Goal: Transaction & Acquisition: Purchase product/service

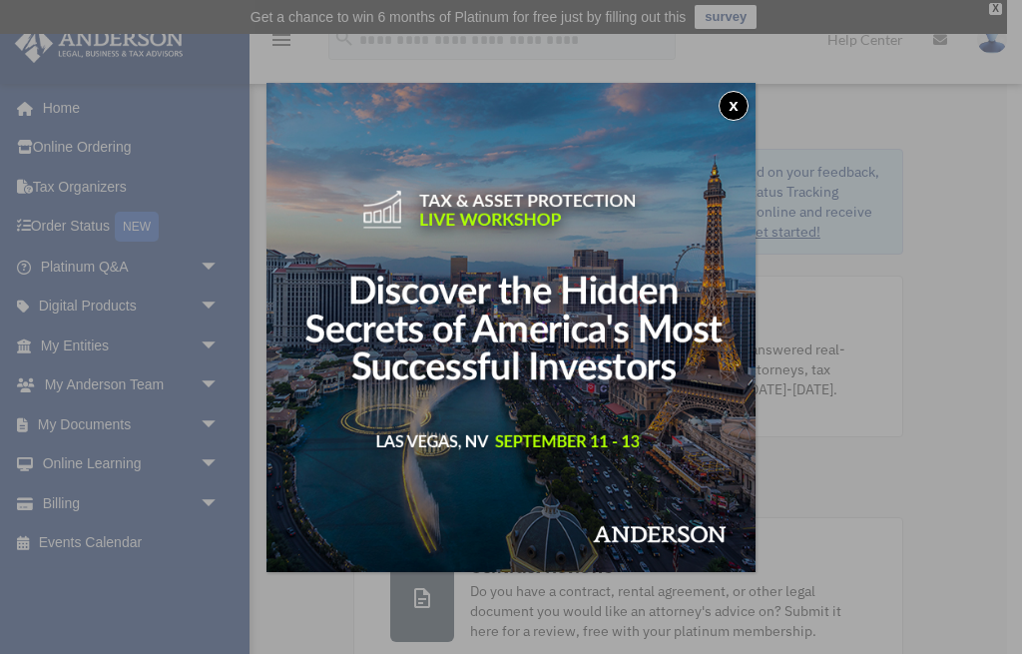
click at [736, 114] on button "x" at bounding box center [734, 106] width 30 height 30
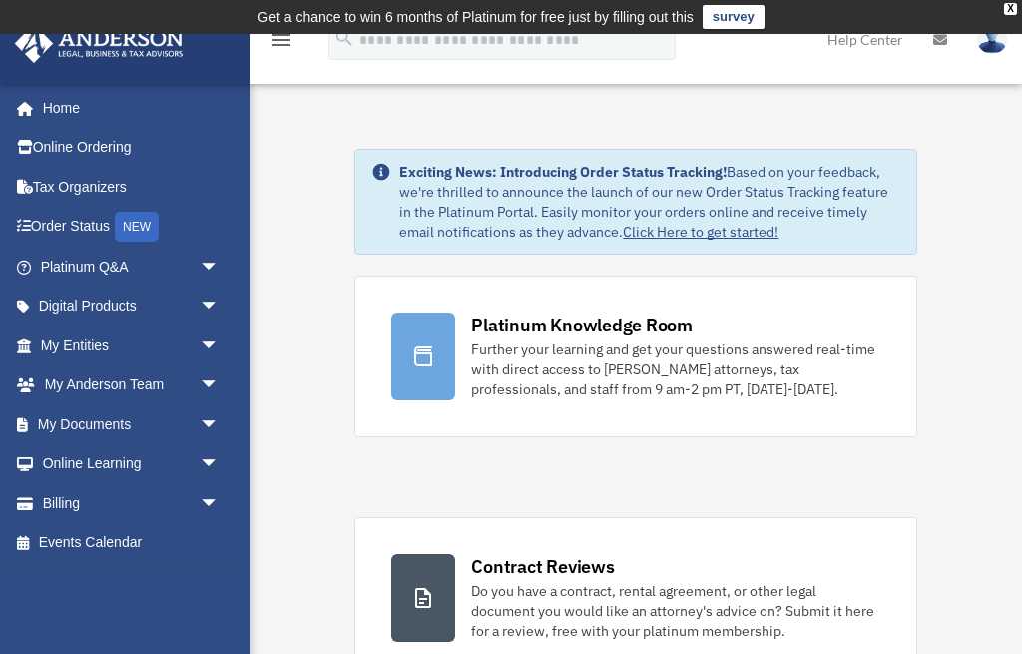
click at [208, 502] on span "arrow_drop_down" at bounding box center [220, 503] width 40 height 41
click at [156, 539] on link "$ Open Invoices" at bounding box center [139, 543] width 222 height 41
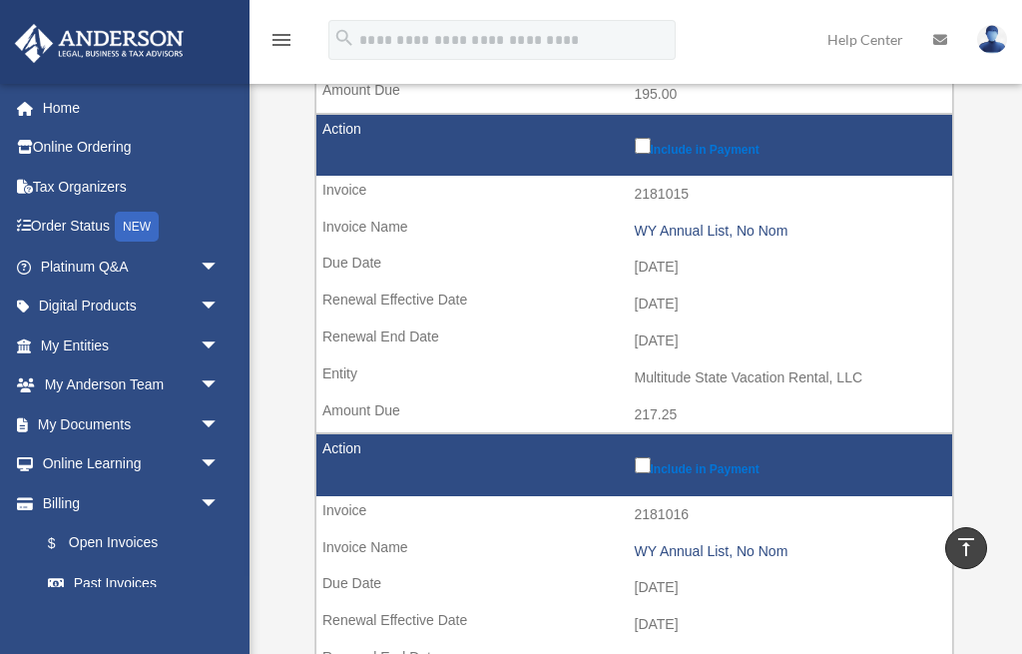
scroll to position [830, 0]
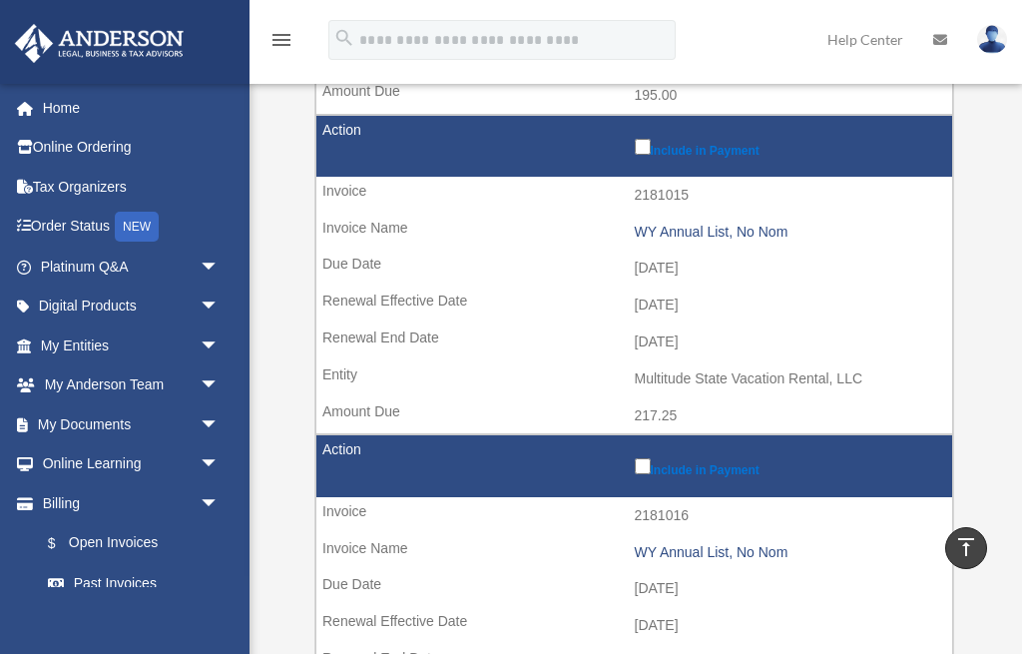
click at [640, 145] on td "Include in Payment" at bounding box center [634, 147] width 636 height 62
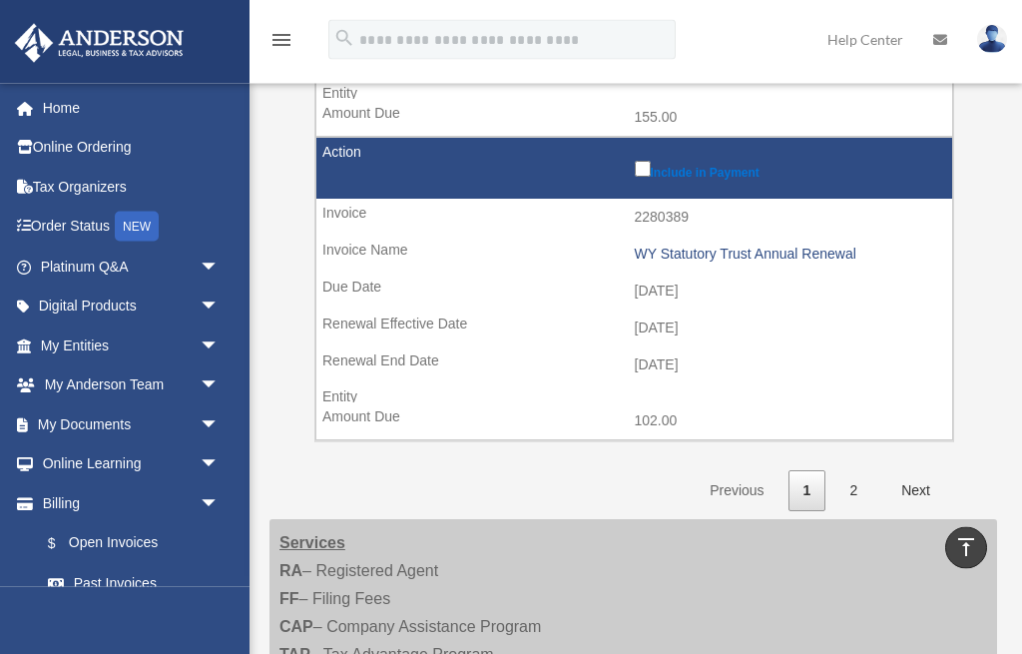
scroll to position [2935, 0]
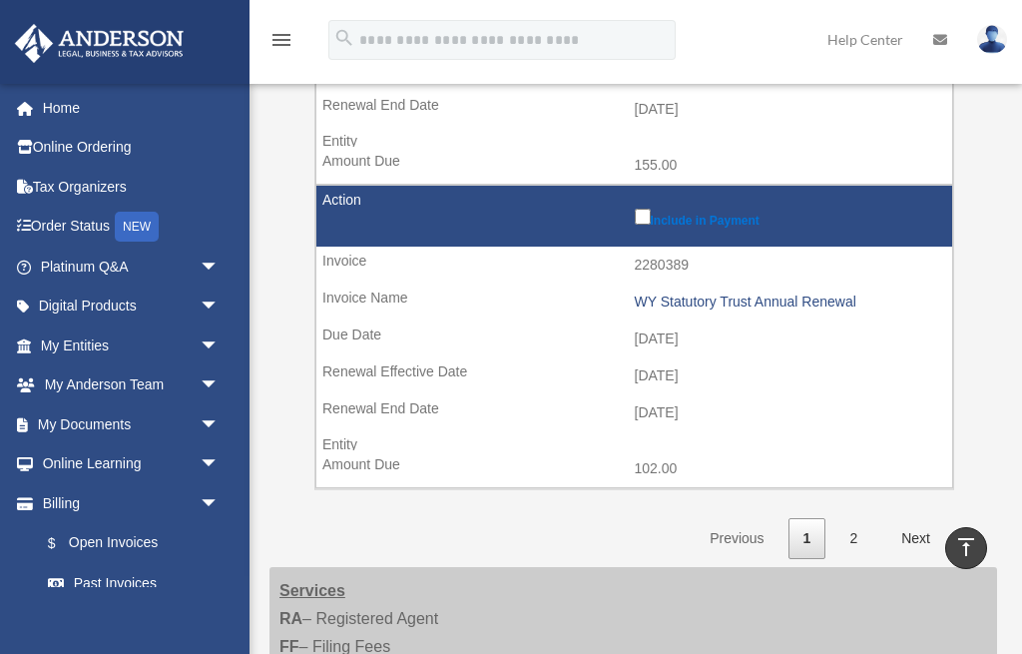
click at [914, 518] on link "Next" at bounding box center [916, 538] width 59 height 41
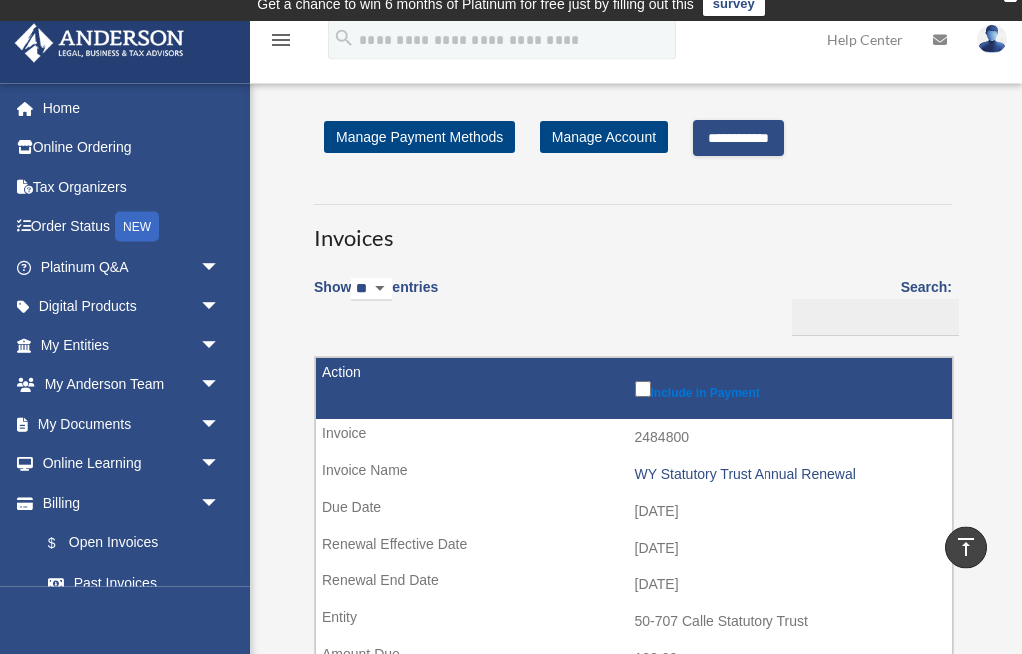
scroll to position [0, 0]
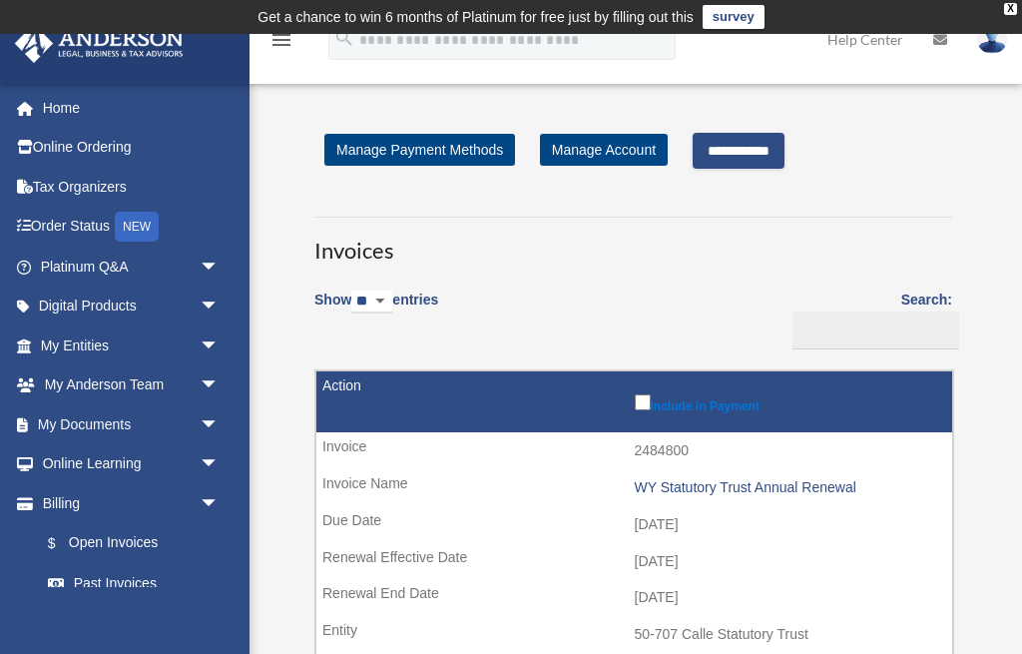
click at [785, 151] on input "**********" at bounding box center [739, 151] width 92 height 36
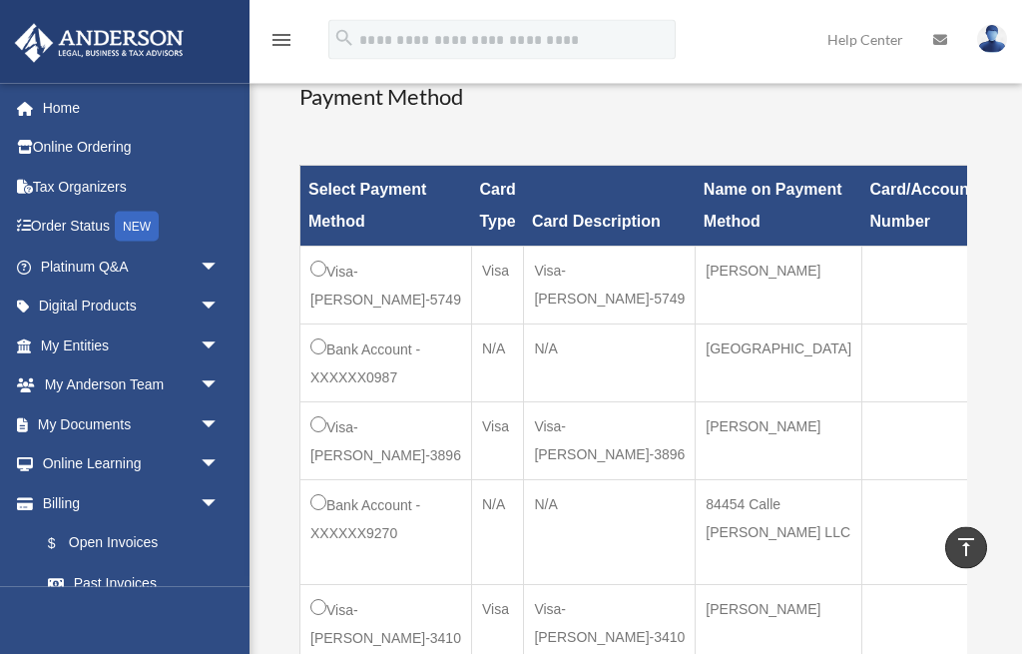
scroll to position [643, 0]
click at [316, 480] on td "Visa-Tuan-Van-Dinh-3896" at bounding box center [387, 441] width 172 height 78
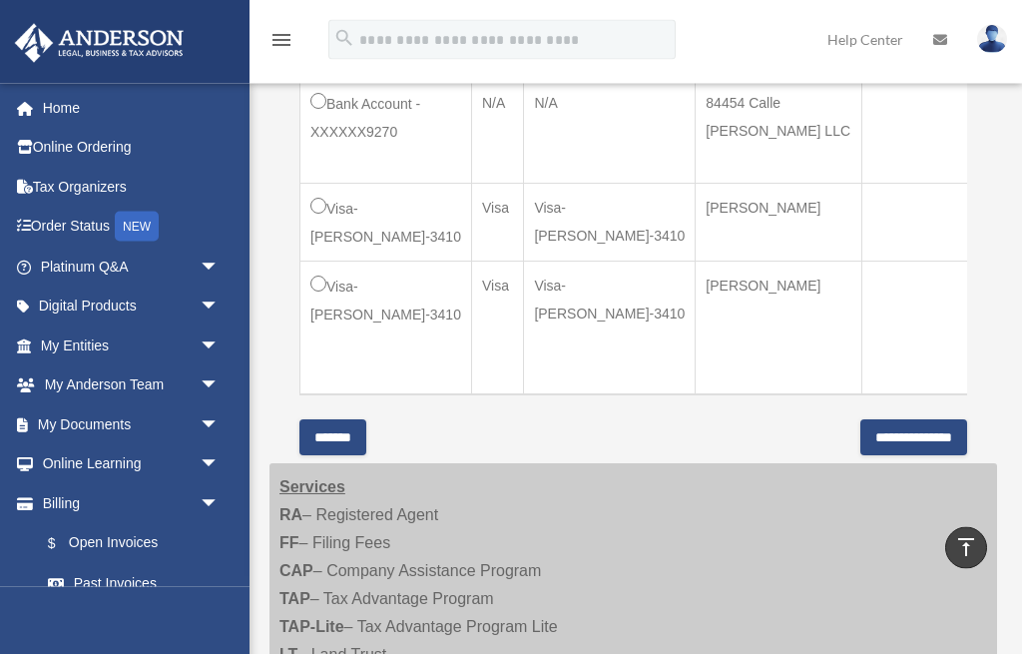
scroll to position [1044, 0]
click at [906, 455] on input "**********" at bounding box center [914, 437] width 107 height 36
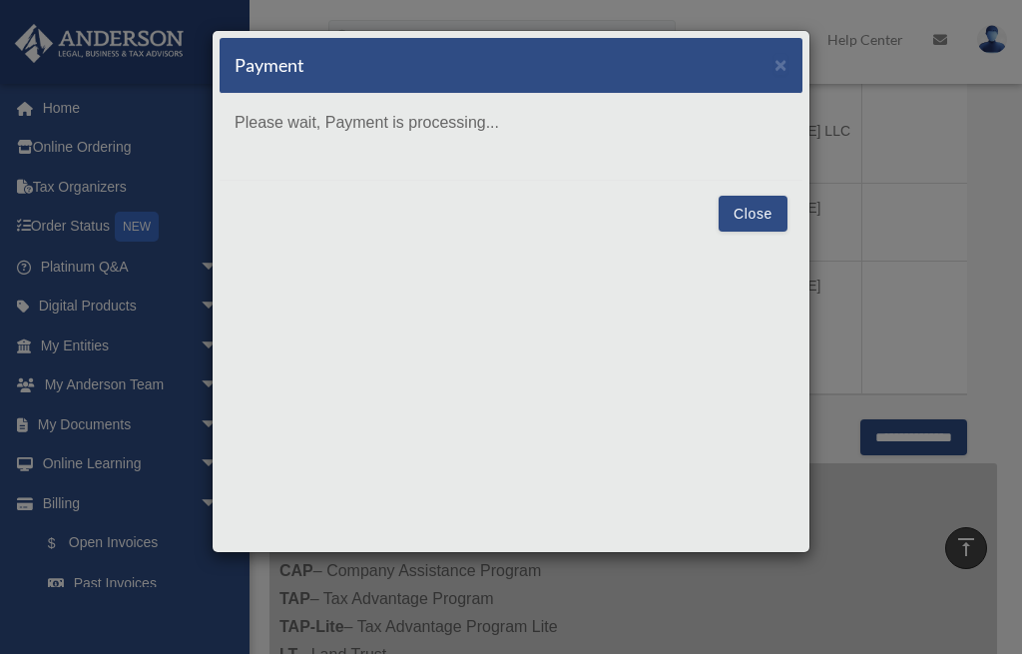
click at [754, 204] on button "Close" at bounding box center [753, 214] width 69 height 36
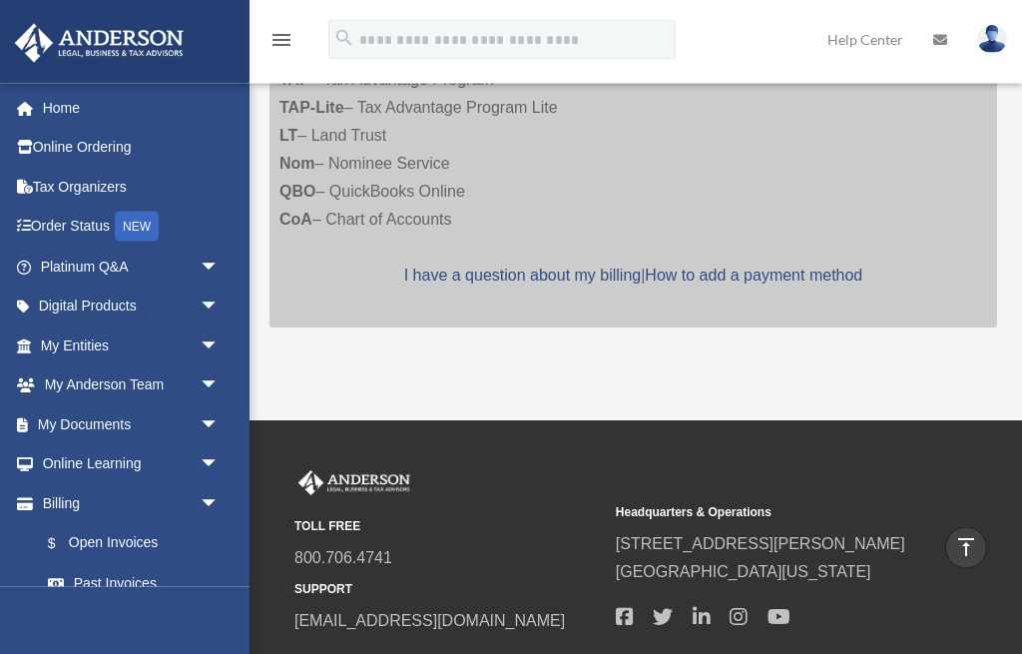
scroll to position [3557, 0]
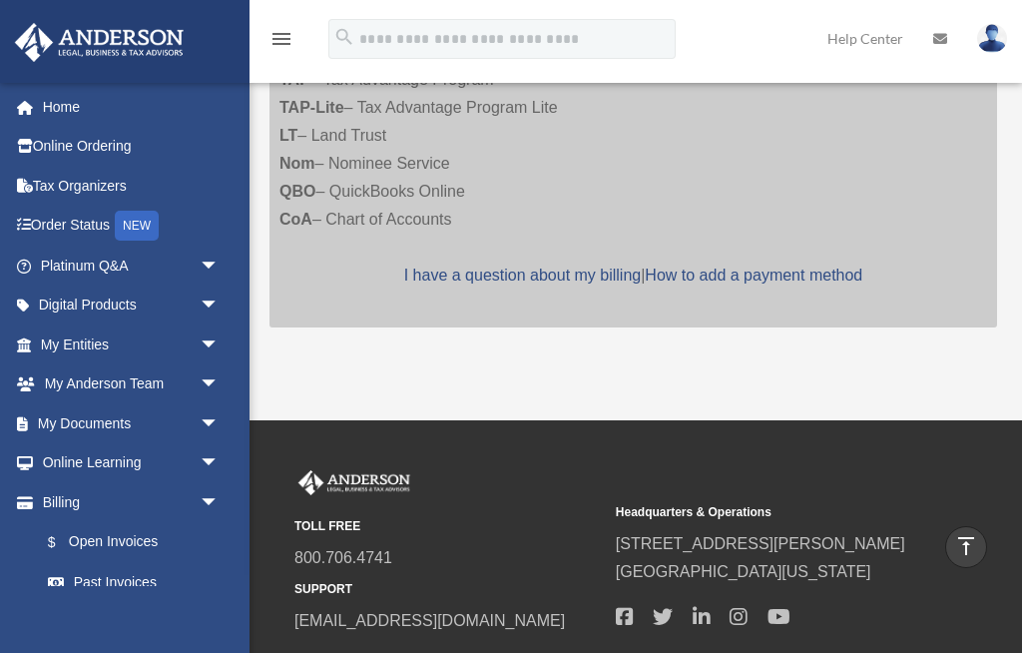
click at [118, 584] on link "Past Invoices" at bounding box center [134, 583] width 212 height 40
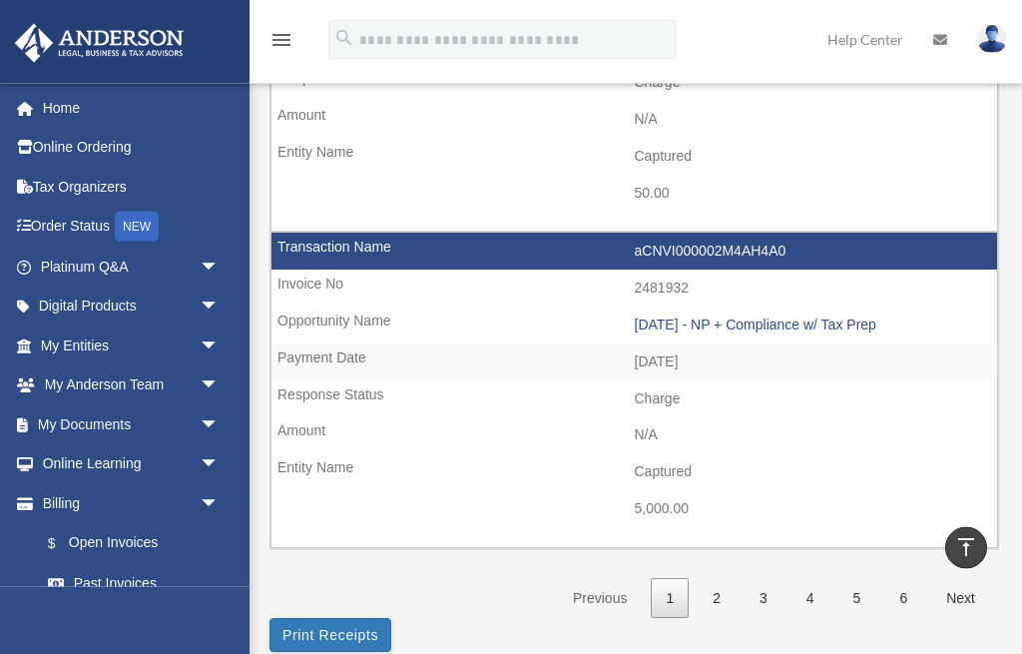
scroll to position [3014, 0]
click at [730, 578] on link "2" at bounding box center [717, 598] width 38 height 41
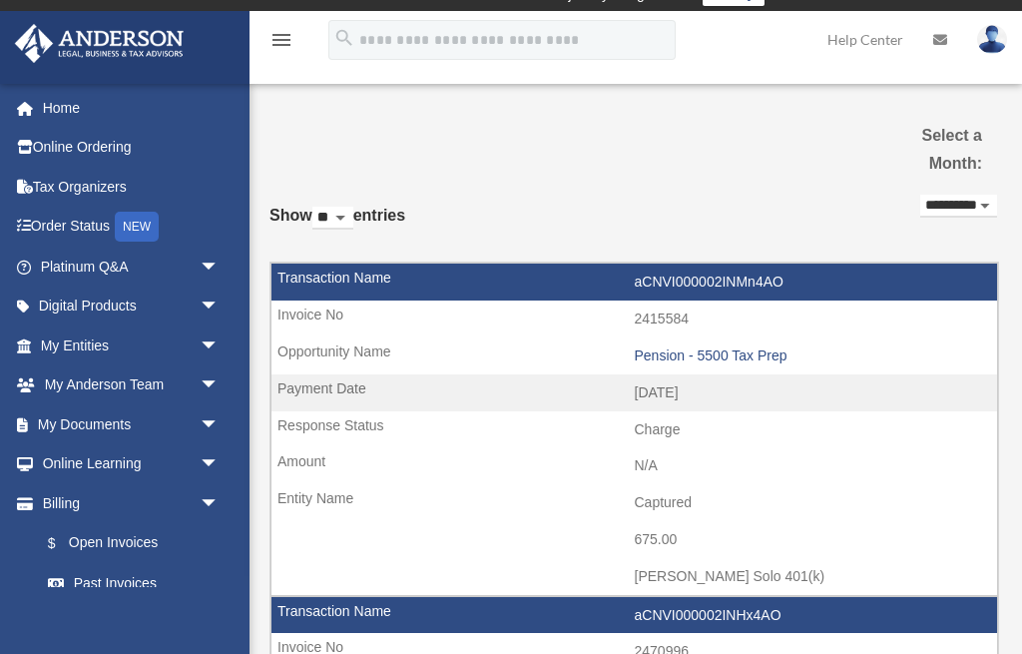
scroll to position [0, 0]
